Goal: Transaction & Acquisition: Purchase product/service

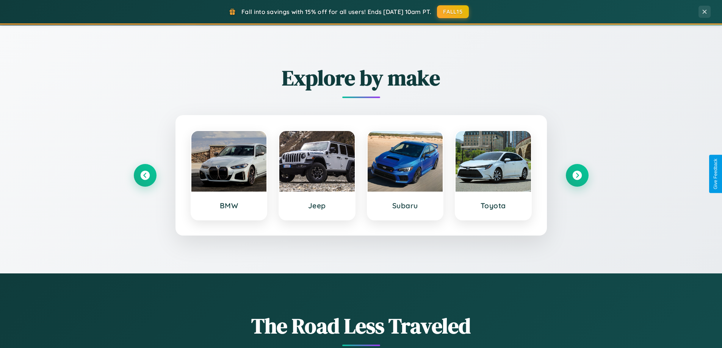
scroll to position [327, 0]
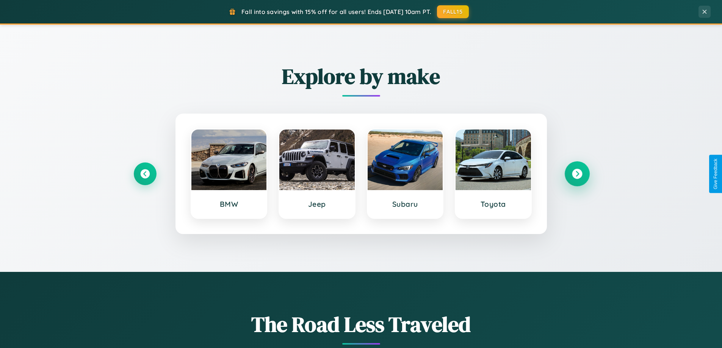
click at [577, 174] on icon at bounding box center [577, 174] width 10 height 10
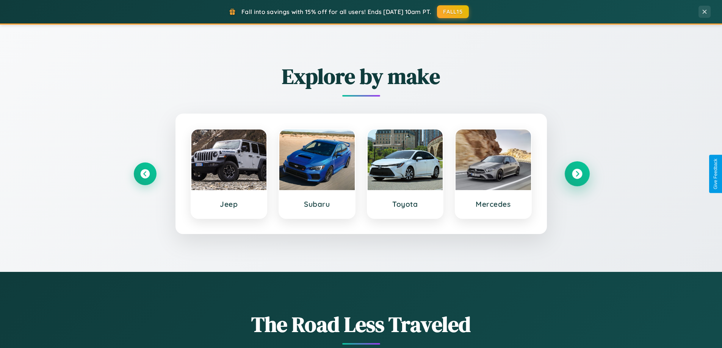
click at [577, 174] on icon at bounding box center [577, 174] width 10 height 10
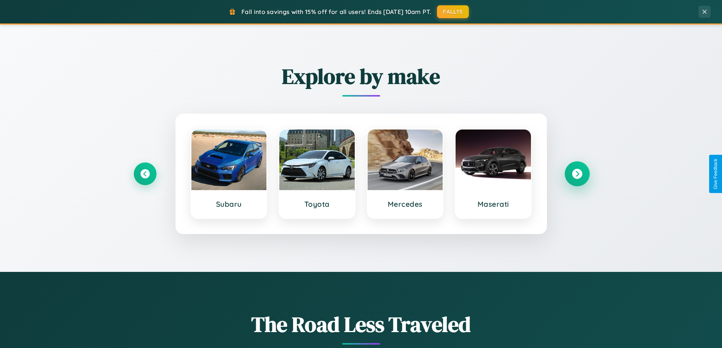
click at [577, 174] on icon at bounding box center [577, 174] width 10 height 10
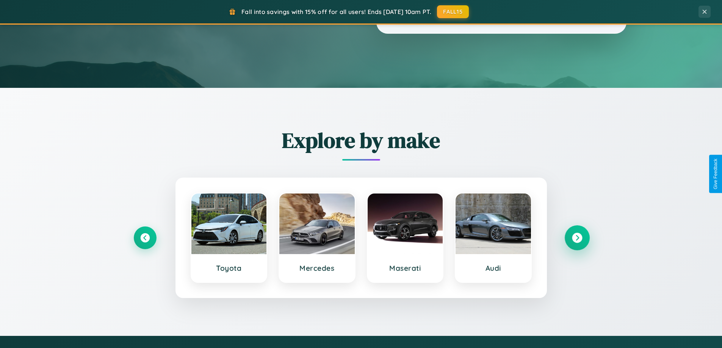
scroll to position [0, 0]
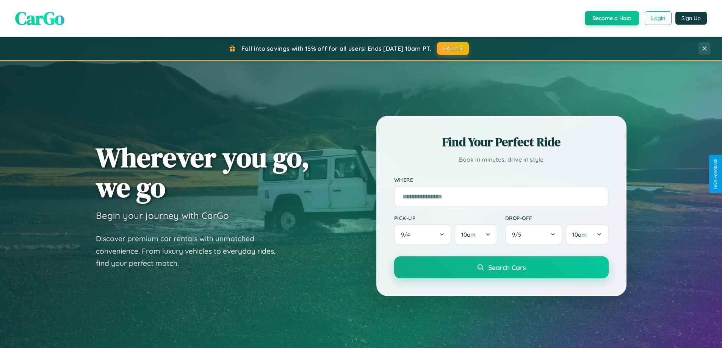
click at [658, 18] on button "Login" at bounding box center [658, 18] width 27 height 14
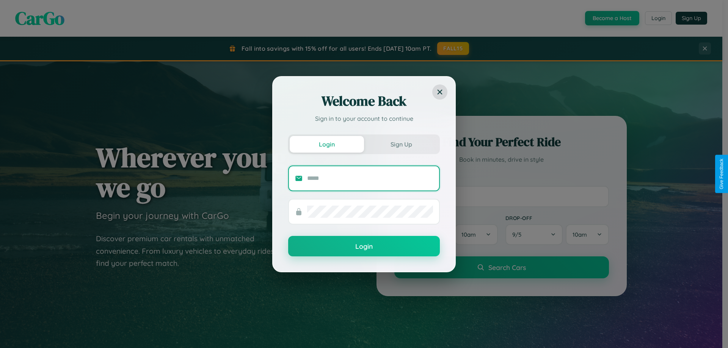
click at [370, 178] on input "text" at bounding box center [370, 178] width 126 height 12
type input "**********"
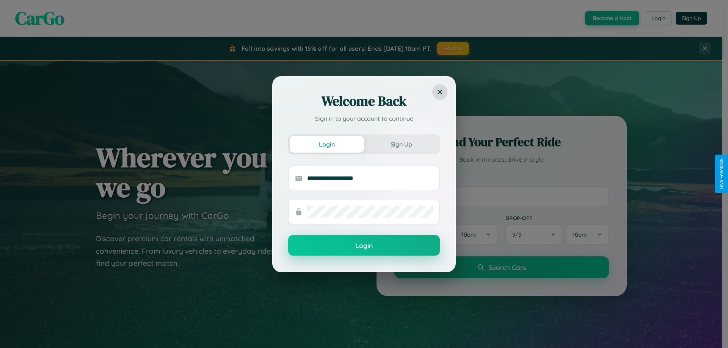
click at [364, 246] on button "Login" at bounding box center [364, 245] width 152 height 20
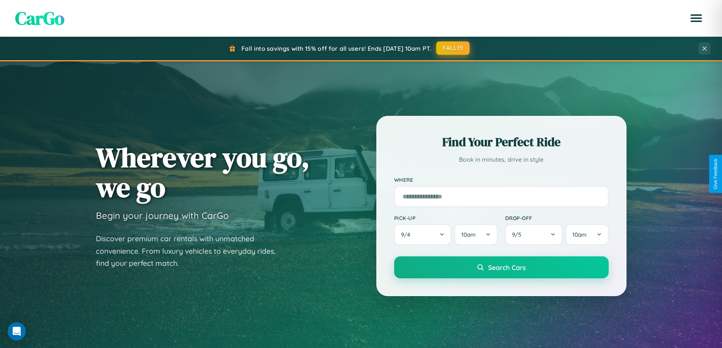
click at [453, 48] on button "FALL15" at bounding box center [452, 48] width 33 height 14
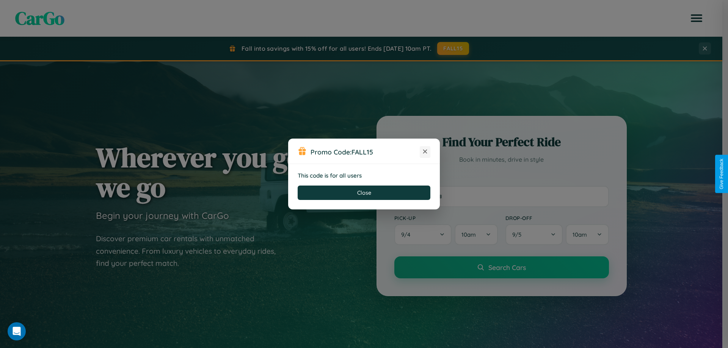
click at [425, 152] on icon at bounding box center [425, 152] width 8 height 8
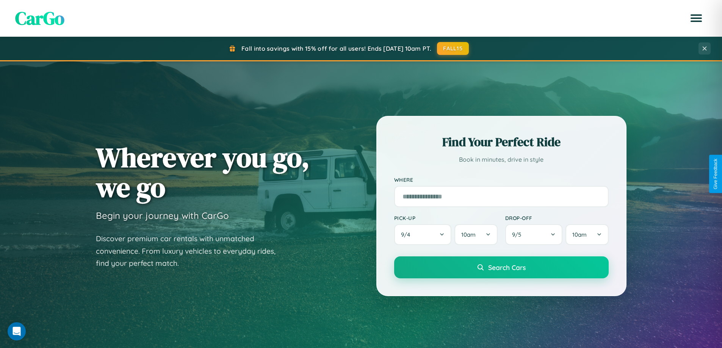
scroll to position [22, 0]
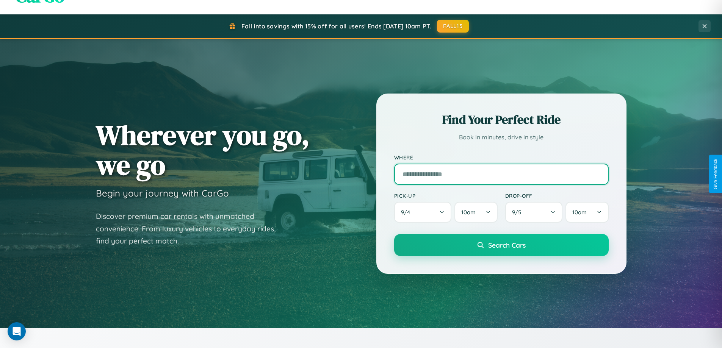
click at [501, 174] on input "text" at bounding box center [501, 174] width 215 height 21
type input "**********"
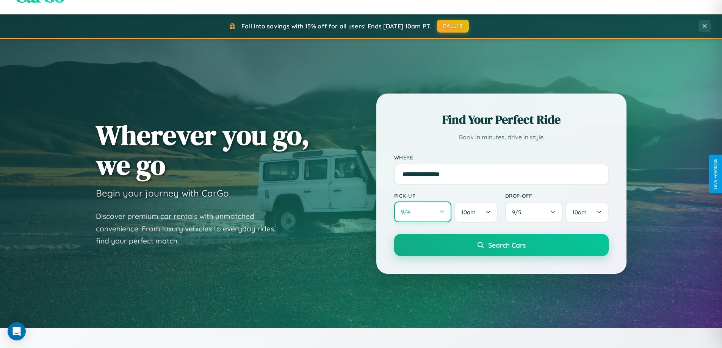
click at [423, 212] on button "9 / 4" at bounding box center [423, 212] width 58 height 21
select select "*"
select select "****"
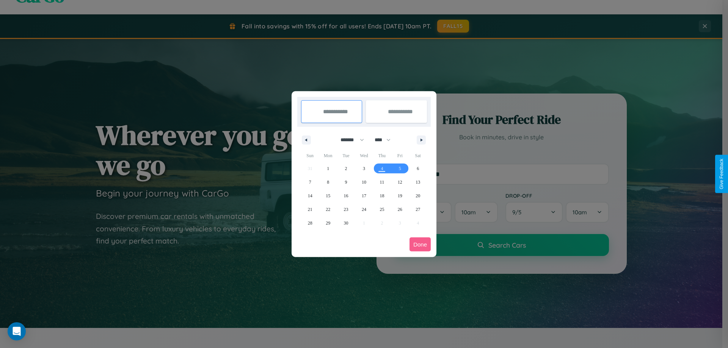
drag, startPoint x: 349, startPoint y: 140, endPoint x: 364, endPoint y: 152, distance: 19.4
click at [349, 140] on select "******* ******** ***** ***** *** **** **** ****** ********* ******* ******** **…" at bounding box center [351, 140] width 32 height 13
select select "*"
click at [386, 140] on select "**** **** **** **** **** **** **** **** **** **** **** **** **** **** **** ****…" at bounding box center [382, 140] width 23 height 13
select select "****"
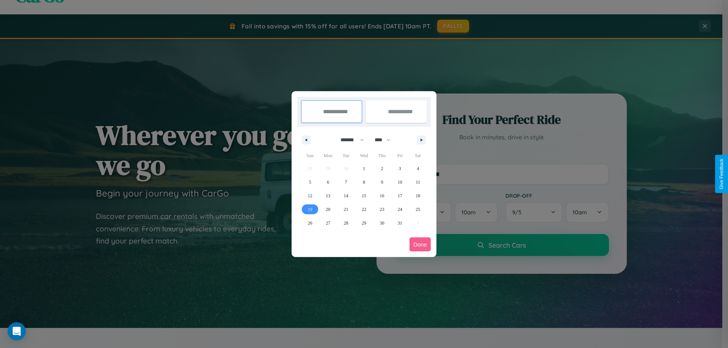
click at [310, 209] on span "19" at bounding box center [310, 210] width 5 height 14
type input "**********"
click at [363, 223] on span "29" at bounding box center [364, 223] width 5 height 14
type input "**********"
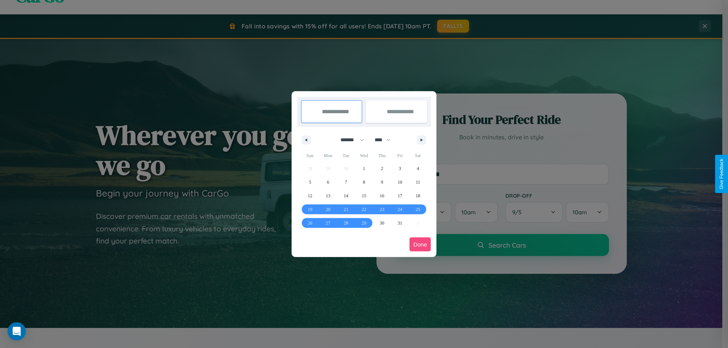
click at [420, 244] on button "Done" at bounding box center [419, 245] width 21 height 14
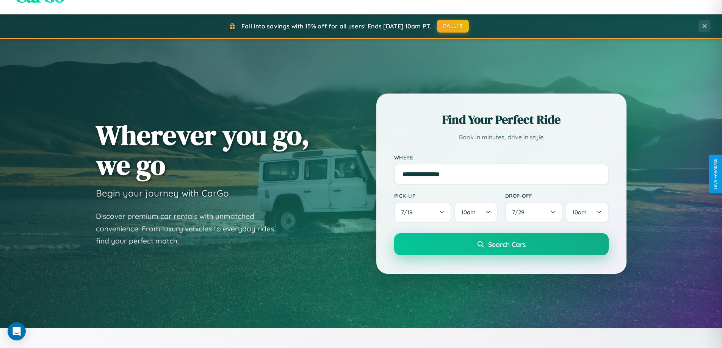
click at [501, 244] on span "Search Cars" at bounding box center [507, 244] width 38 height 8
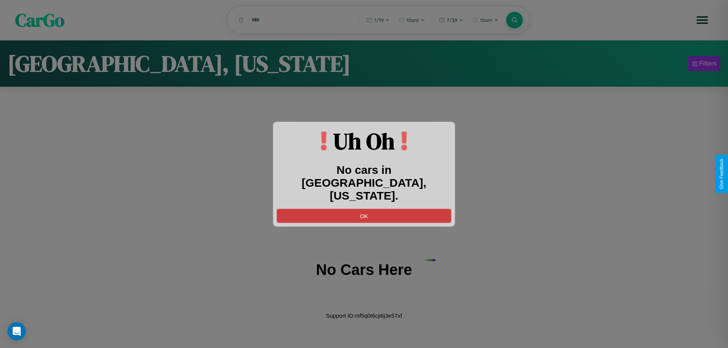
click at [364, 209] on button "OK" at bounding box center [364, 216] width 174 height 14
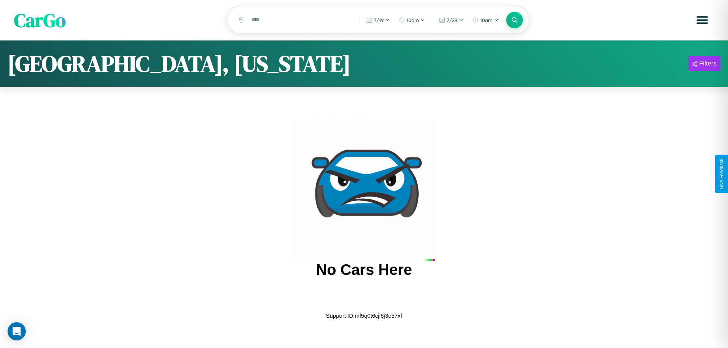
click at [40, 20] on span "CarGo" at bounding box center [40, 20] width 52 height 26
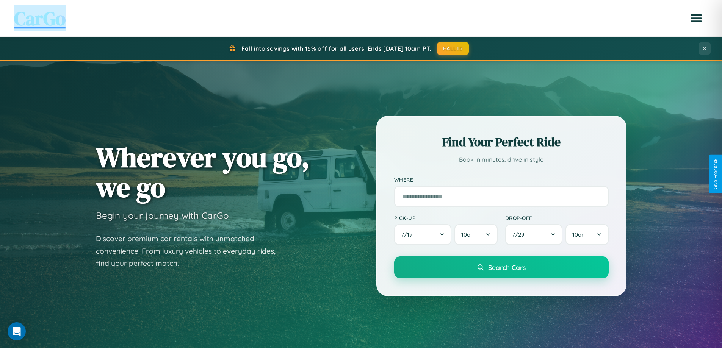
scroll to position [1458, 0]
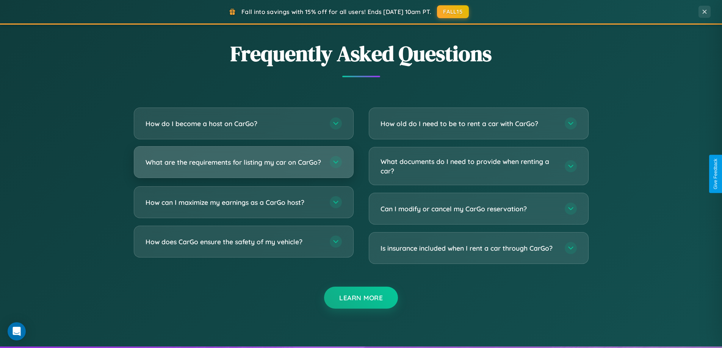
click at [243, 166] on h3 "What are the requirements for listing my car on CarGo?" at bounding box center [234, 162] width 177 height 9
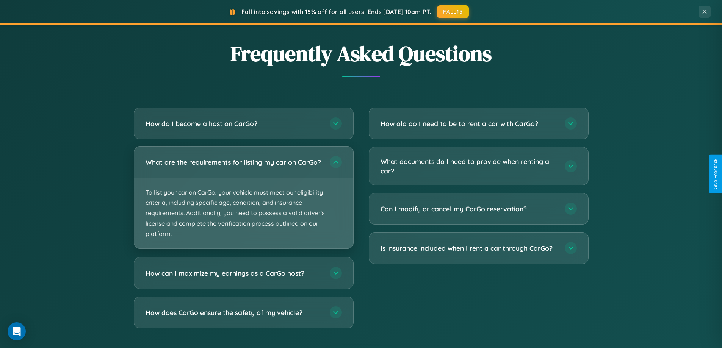
click at [243, 201] on p "To list your car on CarGo, your vehicle must meet our eligibility criteria, inc…" at bounding box center [243, 213] width 219 height 70
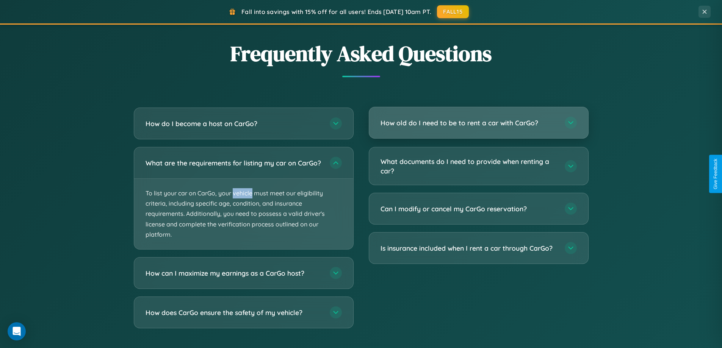
click at [478, 123] on h3 "How old do I need to be to rent a car with CarGo?" at bounding box center [468, 122] width 177 height 9
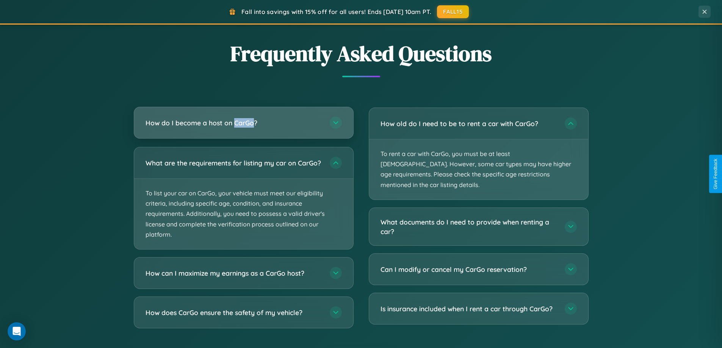
click at [243, 123] on h3 "How do I become a host on CarGo?" at bounding box center [234, 122] width 177 height 9
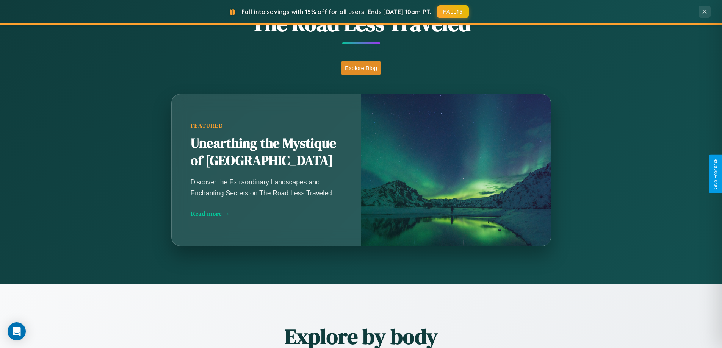
scroll to position [327, 0]
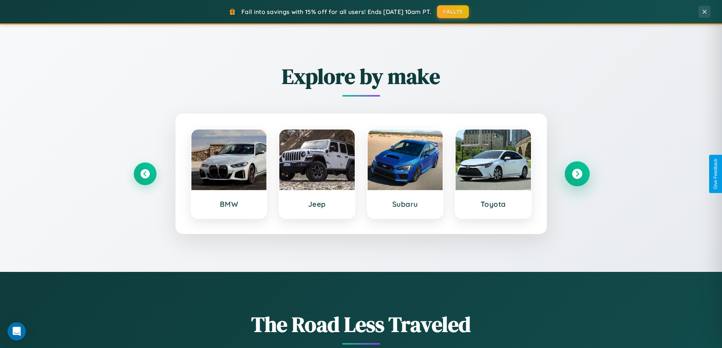
click at [577, 174] on icon at bounding box center [577, 174] width 10 height 10
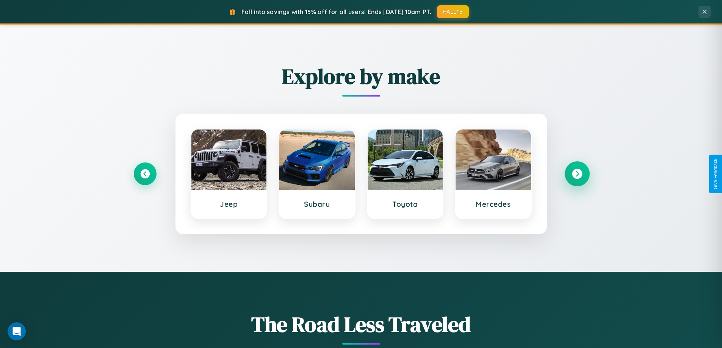
click at [577, 174] on icon at bounding box center [577, 174] width 10 height 10
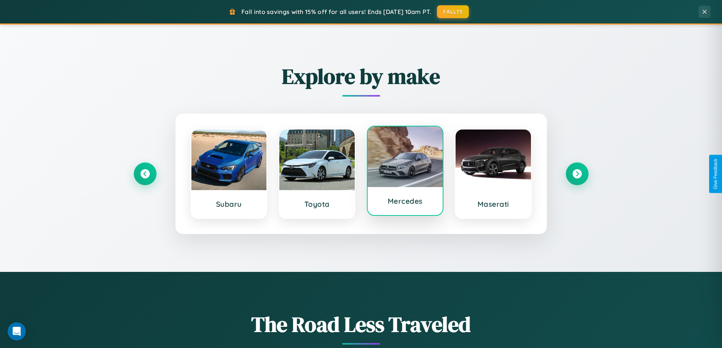
click at [405, 171] on div at bounding box center [405, 157] width 75 height 61
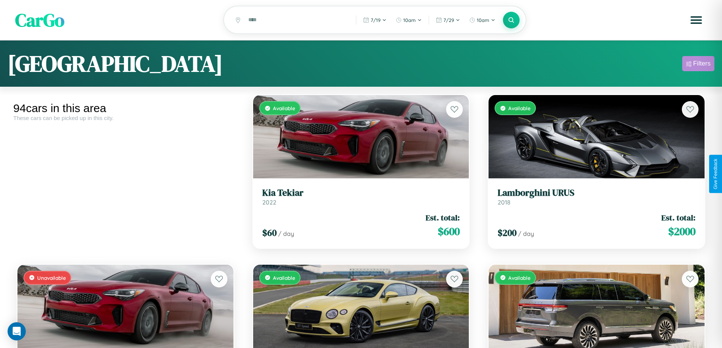
click at [698, 65] on div "Filters" at bounding box center [701, 64] width 17 height 8
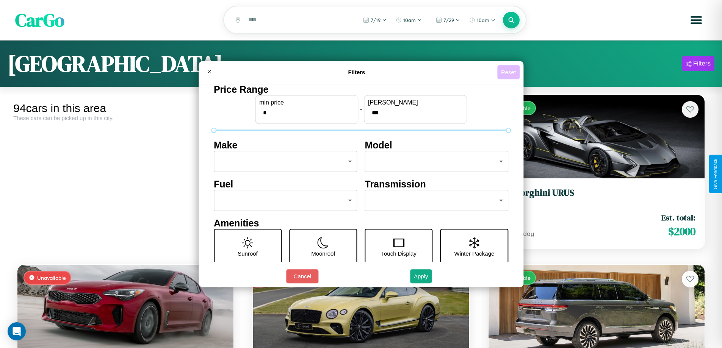
click at [509, 72] on button "Reset" at bounding box center [508, 72] width 22 height 14
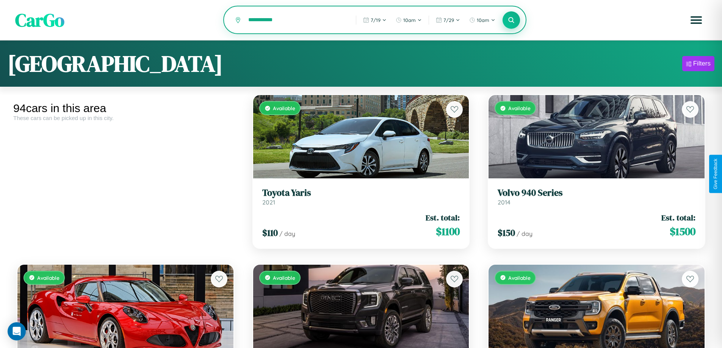
type input "**********"
click at [511, 20] on icon at bounding box center [511, 19] width 7 height 7
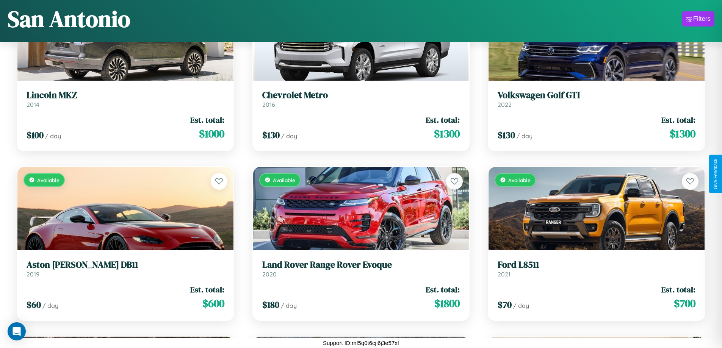
scroll to position [3501, 0]
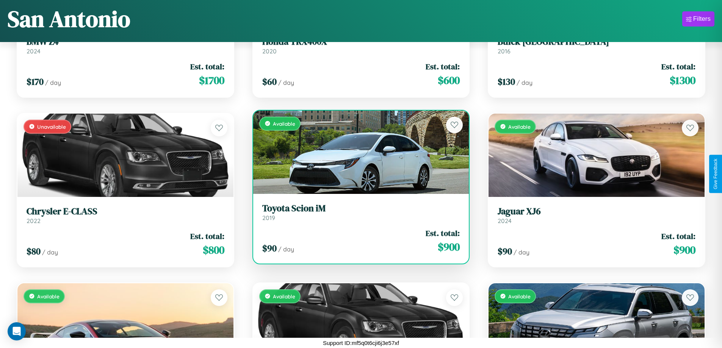
click at [358, 155] on div "Available" at bounding box center [361, 152] width 216 height 83
click at [358, 152] on div "Available" at bounding box center [361, 152] width 216 height 83
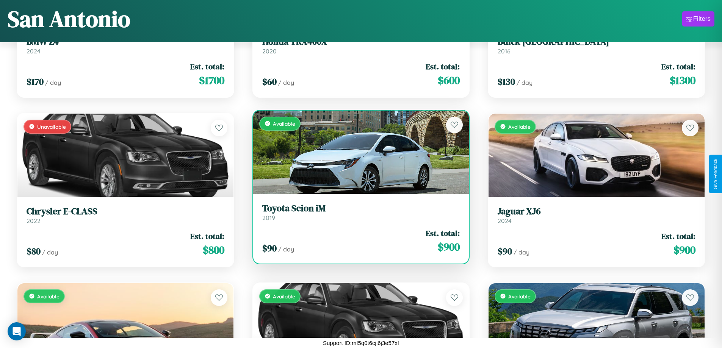
click at [358, 152] on div "Available" at bounding box center [361, 152] width 216 height 83
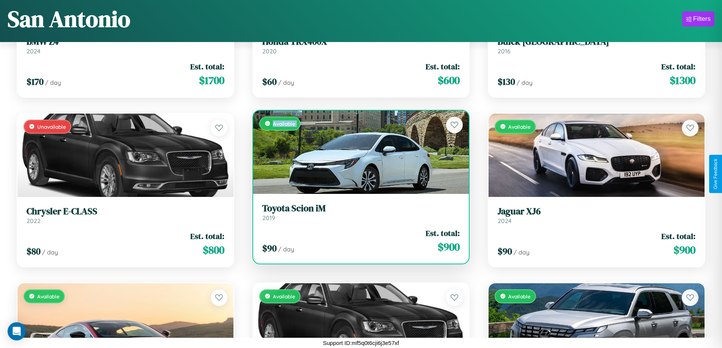
click at [358, 152] on div "Available" at bounding box center [361, 152] width 216 height 83
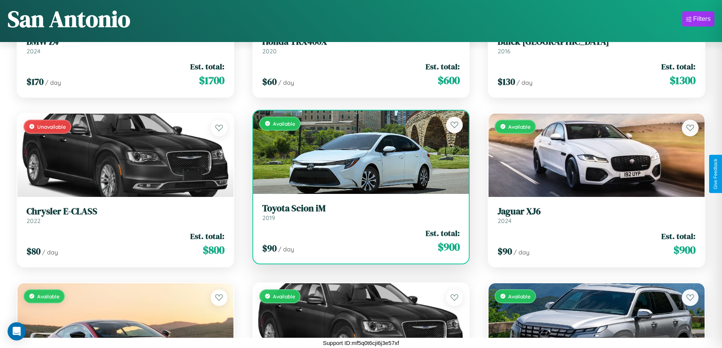
click at [358, 152] on div "Available" at bounding box center [361, 152] width 216 height 83
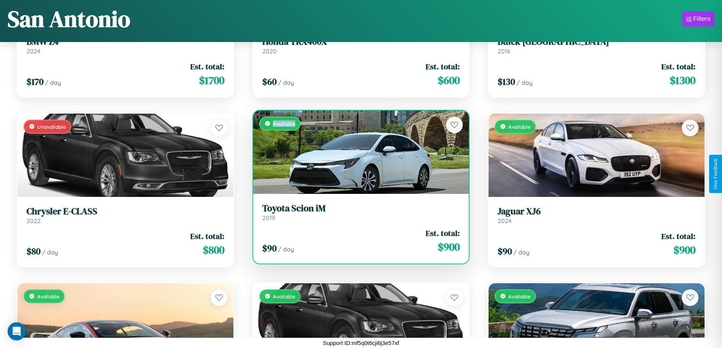
click at [358, 152] on div "Available" at bounding box center [361, 152] width 216 height 83
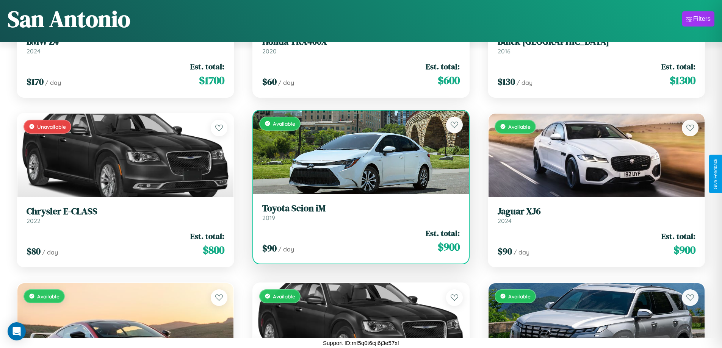
click at [358, 212] on h3 "Toyota Scion iM" at bounding box center [361, 208] width 198 height 11
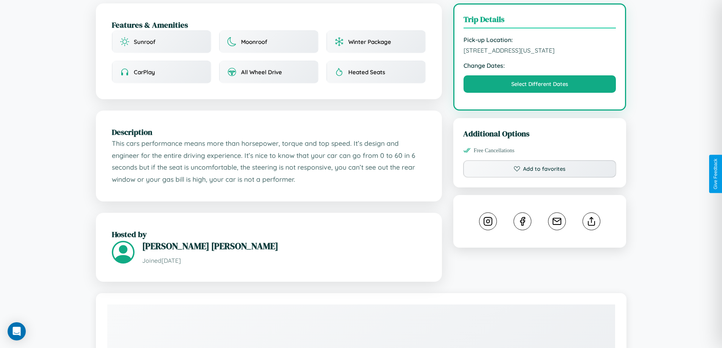
scroll to position [204, 0]
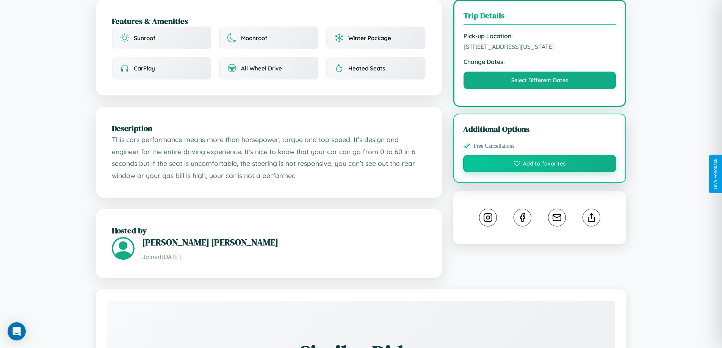
click at [540, 172] on button "Add to favorites" at bounding box center [539, 163] width 153 height 17
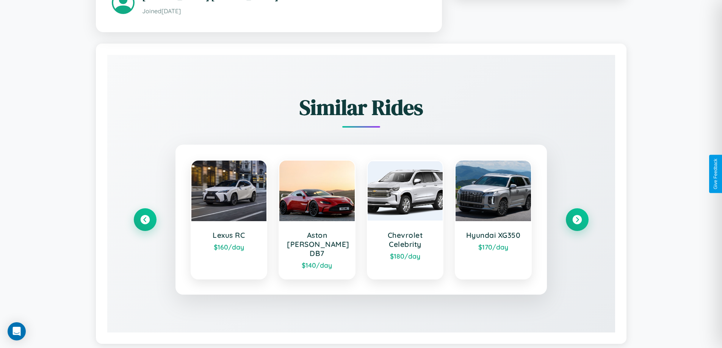
scroll to position [456, 0]
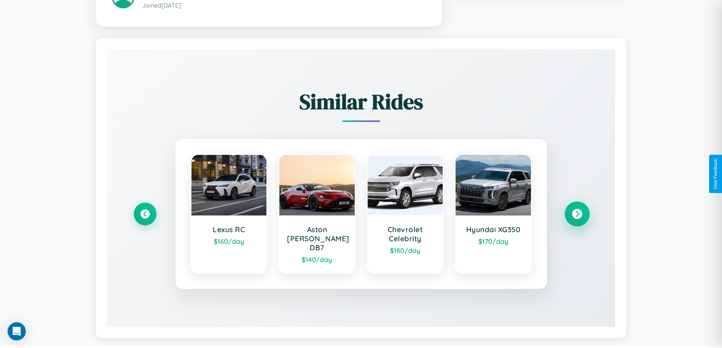
click at [577, 211] on icon at bounding box center [577, 214] width 10 height 10
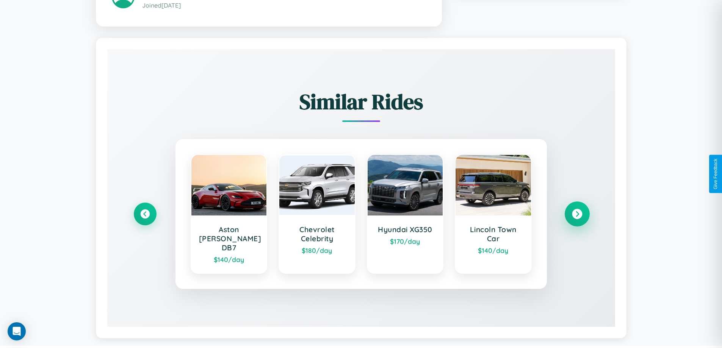
click at [577, 211] on icon at bounding box center [577, 214] width 10 height 10
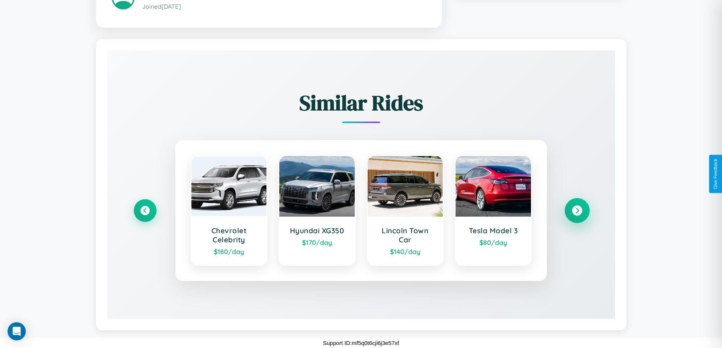
click at [577, 211] on icon at bounding box center [577, 211] width 10 height 10
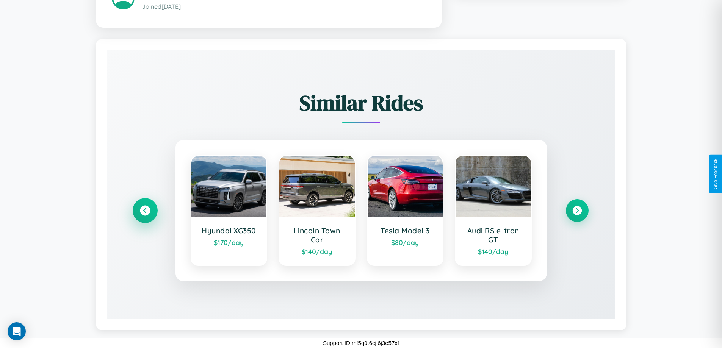
click at [145, 211] on icon at bounding box center [145, 211] width 10 height 10
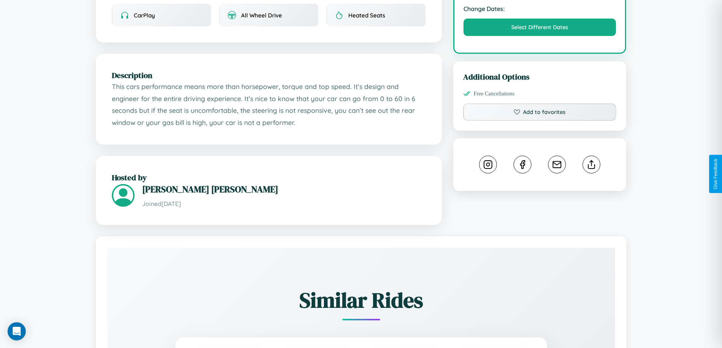
scroll to position [257, 0]
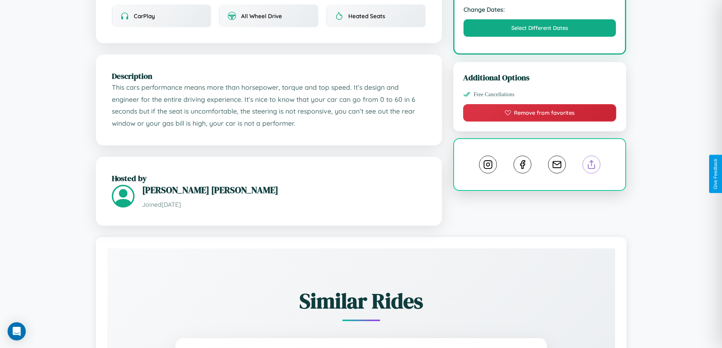
click at [592, 166] on line at bounding box center [592, 163] width 0 height 5
